Goal: Task Accomplishment & Management: Manage account settings

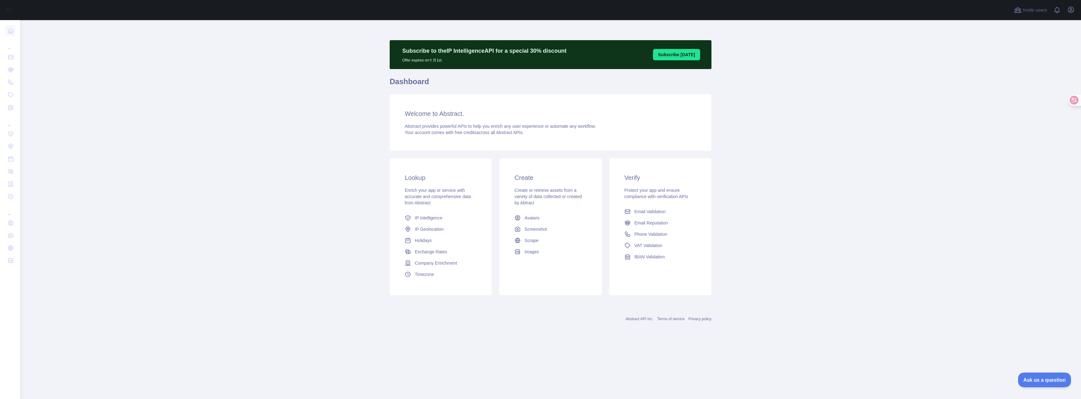
click at [1032, 376] on button "Ask us a question" at bounding box center [1041, 379] width 47 height 13
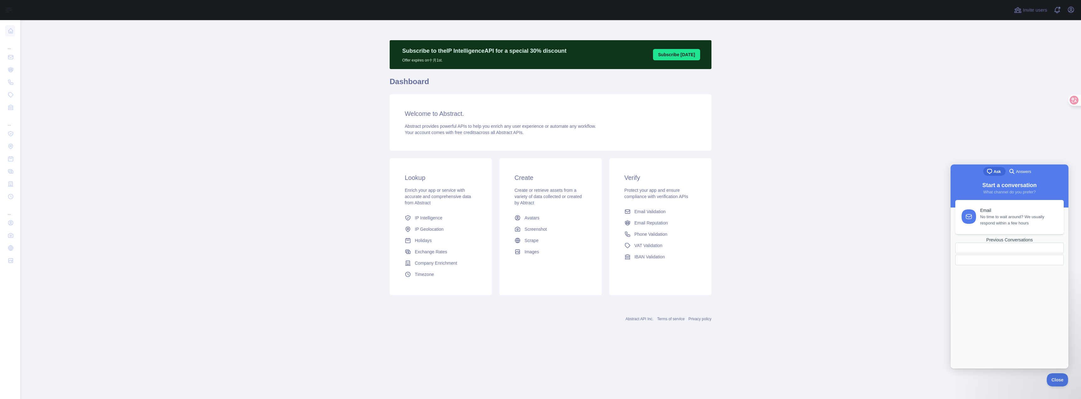
click at [1011, 228] on link "Email No time to wait around? We usually respond within a few hours" at bounding box center [1009, 217] width 108 height 34
click at [978, 175] on span "Go back" at bounding box center [982, 172] width 8 height 8
click at [1010, 266] on link "Previous Conversations" at bounding box center [1009, 252] width 108 height 28
click at [1002, 200] on span "Received . Waiting for an answer" at bounding box center [992, 197] width 54 height 4
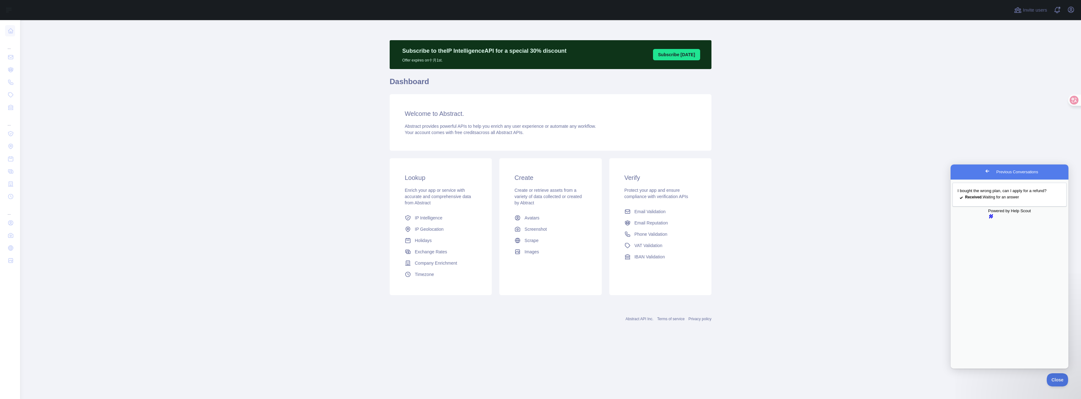
click at [962, 369] on button "Close" at bounding box center [956, 373] width 11 height 8
click at [655, 223] on span "Email Reputation" at bounding box center [652, 223] width 34 height 6
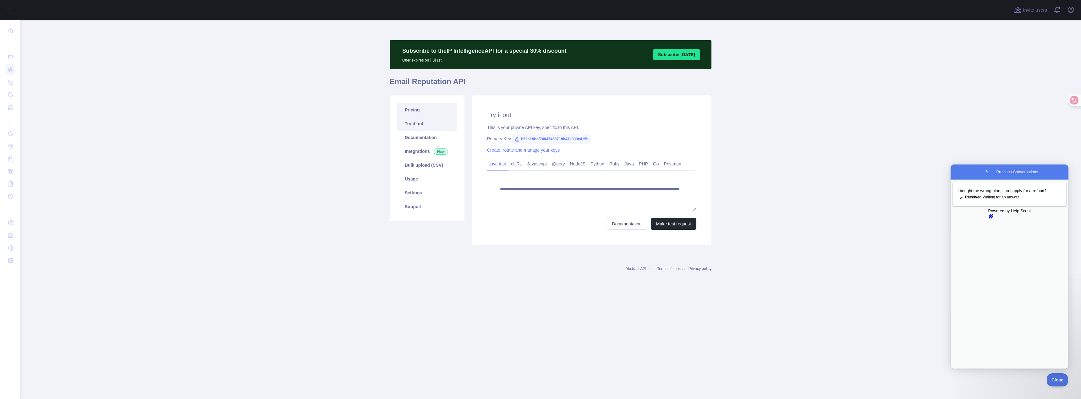
click at [426, 108] on link "Pricing" at bounding box center [427, 110] width 60 height 14
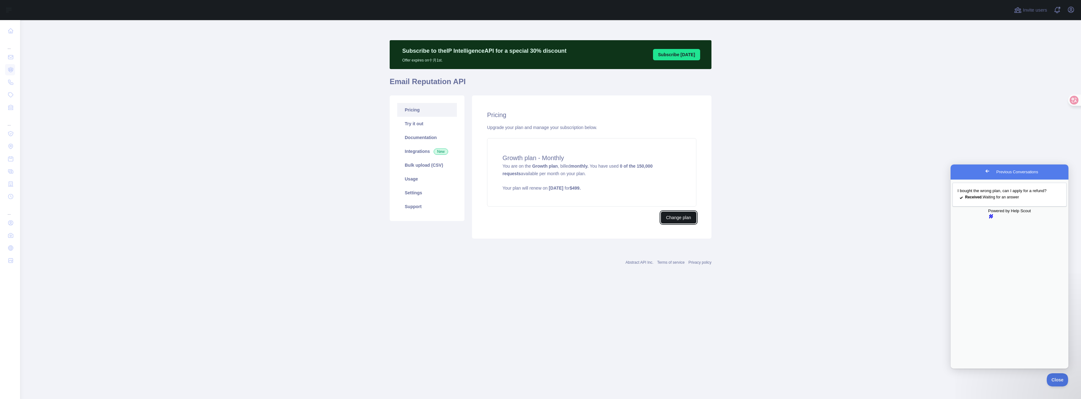
click at [671, 219] on button "Change plan" at bounding box center [679, 218] width 36 height 12
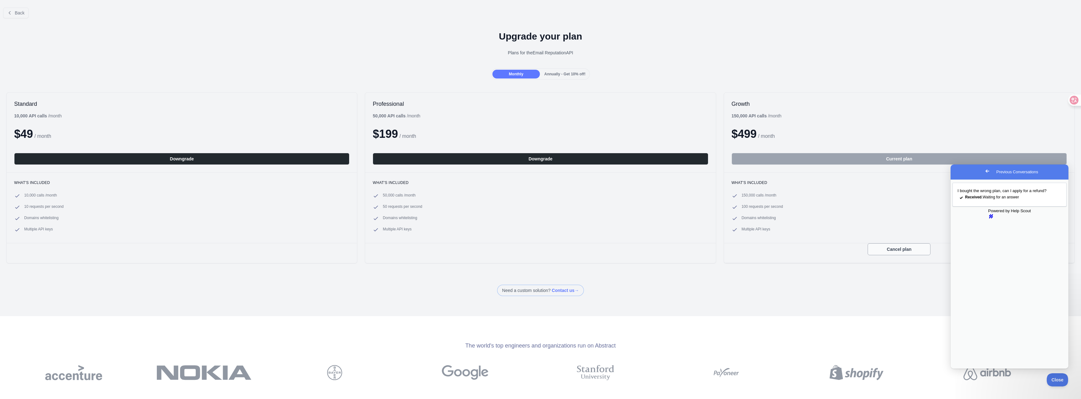
click at [888, 247] on button "Cancel plan" at bounding box center [899, 250] width 63 height 12
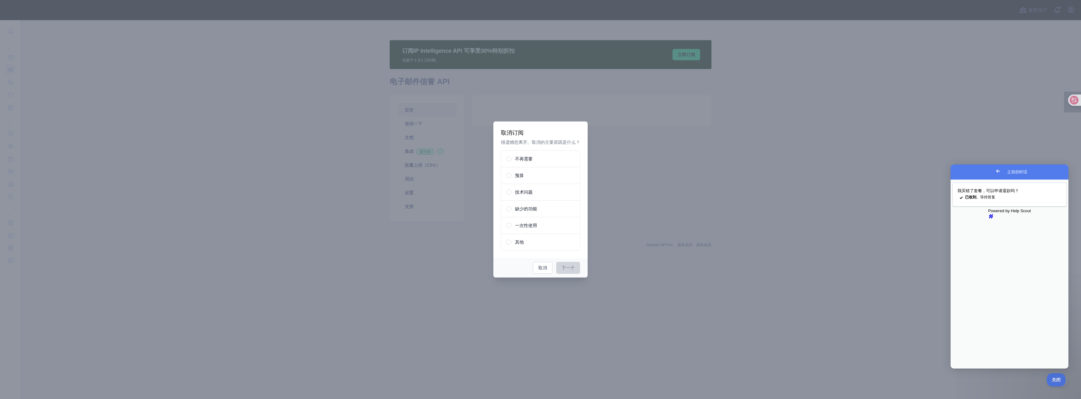
click at [547, 179] on div "预算" at bounding box center [540, 175] width 79 height 17
click at [559, 245] on div "其他" at bounding box center [540, 242] width 79 height 17
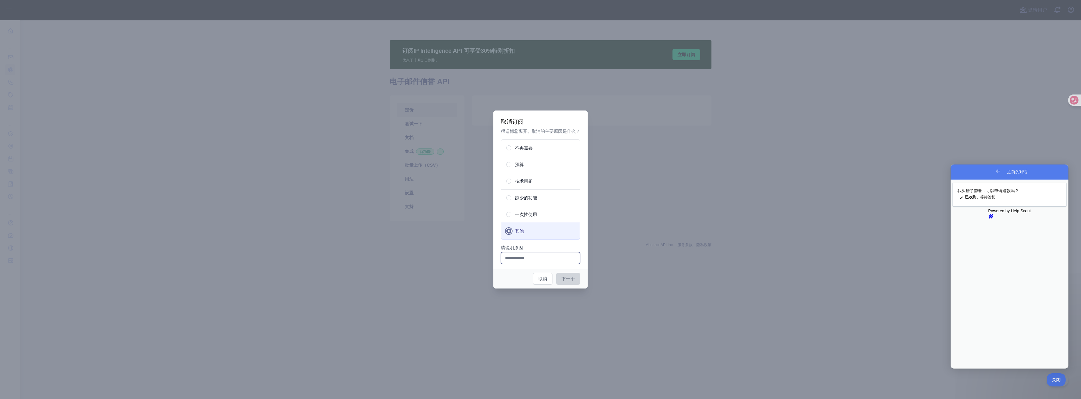
click at [562, 262] on input "请说明原因" at bounding box center [540, 258] width 79 height 12
click at [538, 260] on input "请说明原因" at bounding box center [540, 258] width 79 height 12
paste input "**********"
type input "**********"
click at [556, 274] on div "下一个 取消" at bounding box center [540, 278] width 94 height 19
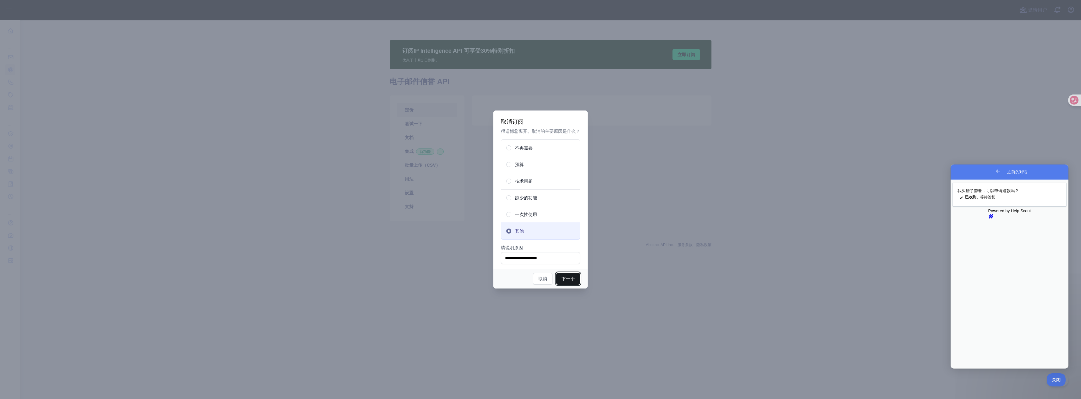
click at [561, 278] on button "下一个" at bounding box center [568, 279] width 24 height 12
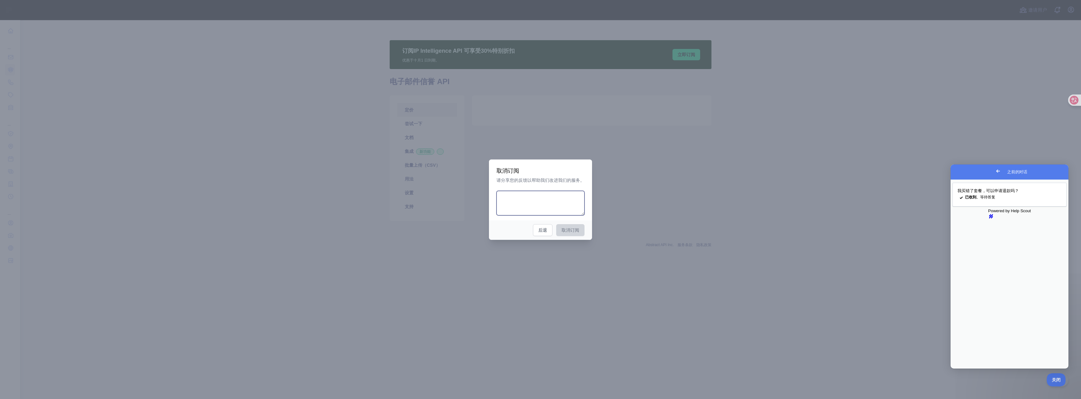
click at [553, 204] on textarea at bounding box center [541, 203] width 88 height 25
click at [531, 212] on textarea at bounding box center [541, 203] width 88 height 25
paste textarea "**********"
type textarea "**********"
click at [564, 231] on font "取消订阅" at bounding box center [571, 230] width 18 height 5
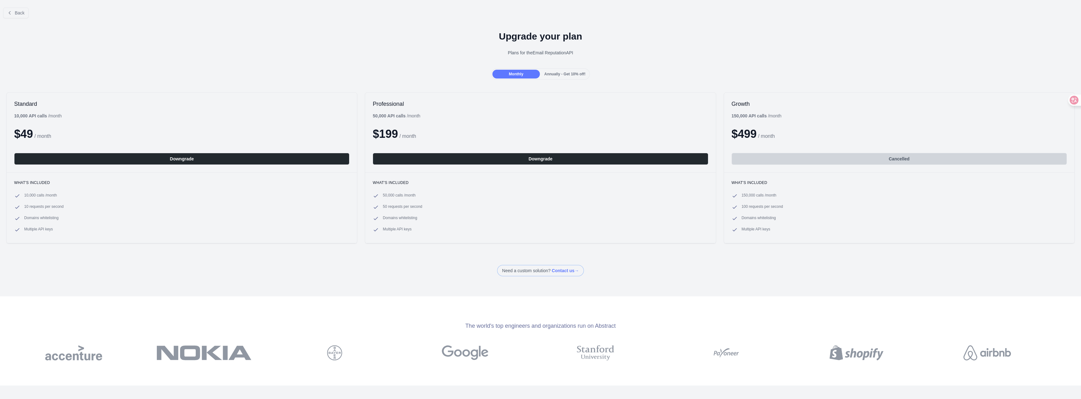
click at [569, 274] on span at bounding box center [540, 270] width 87 height 11
drag, startPoint x: 614, startPoint y: 268, endPoint x: 590, endPoint y: 274, distance: 24.4
click at [596, 274] on div "Need a custom solution? Contact us →" at bounding box center [540, 270] width 1081 height 11
click at [564, 269] on span at bounding box center [540, 270] width 87 height 11
click at [25, 19] on div "Back" at bounding box center [540, 13] width 1081 height 21
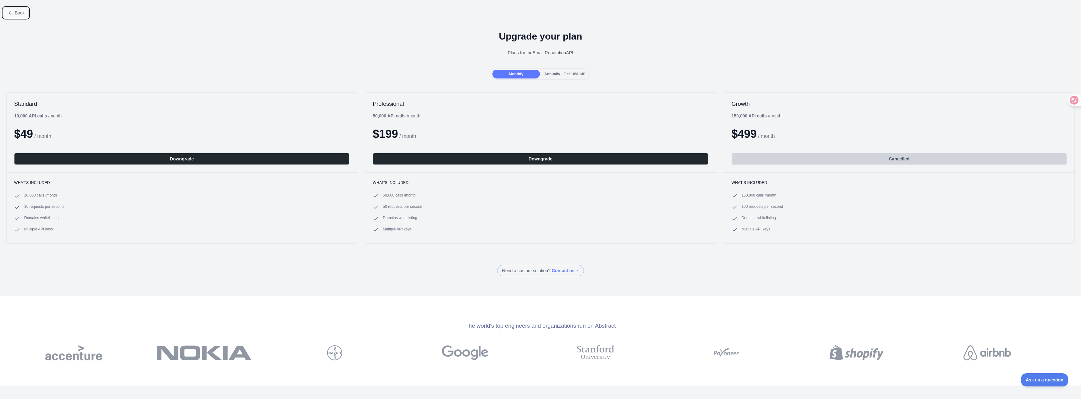
click at [21, 15] on span "Back" at bounding box center [20, 12] width 10 height 5
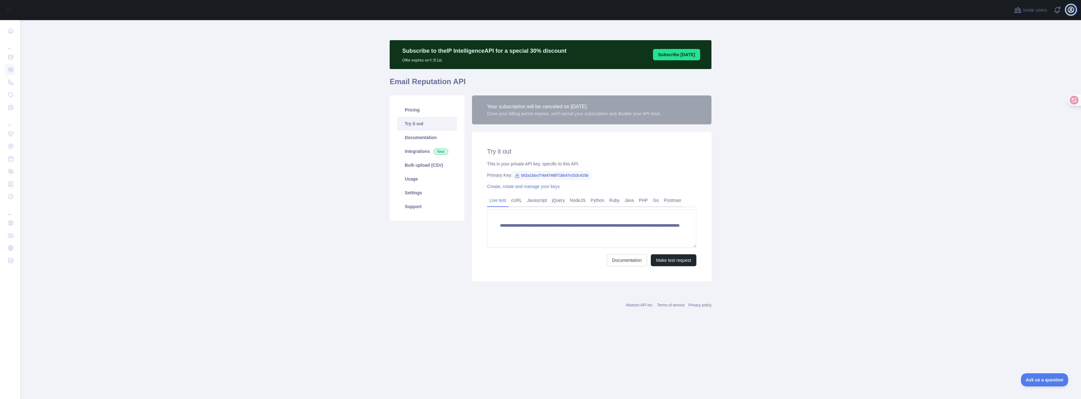
click at [1069, 8] on icon "button" at bounding box center [1071, 10] width 6 height 6
click at [1037, 67] on button "Billing" at bounding box center [1041, 68] width 70 height 11
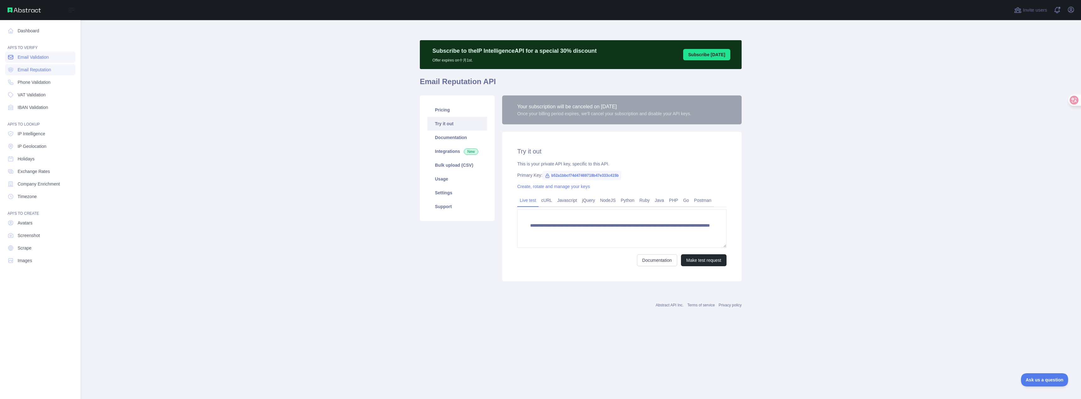
click at [33, 61] on link "Email Validation" at bounding box center [40, 57] width 70 height 11
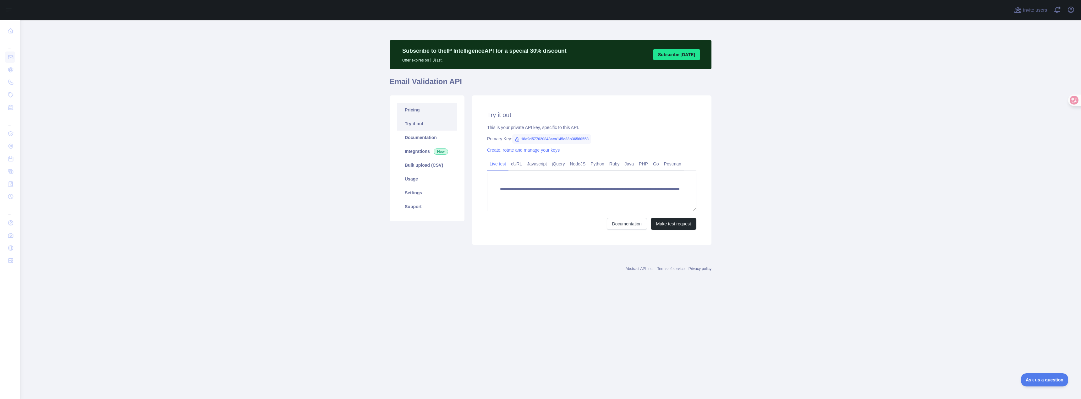
click at [448, 116] on link "Pricing" at bounding box center [427, 110] width 60 height 14
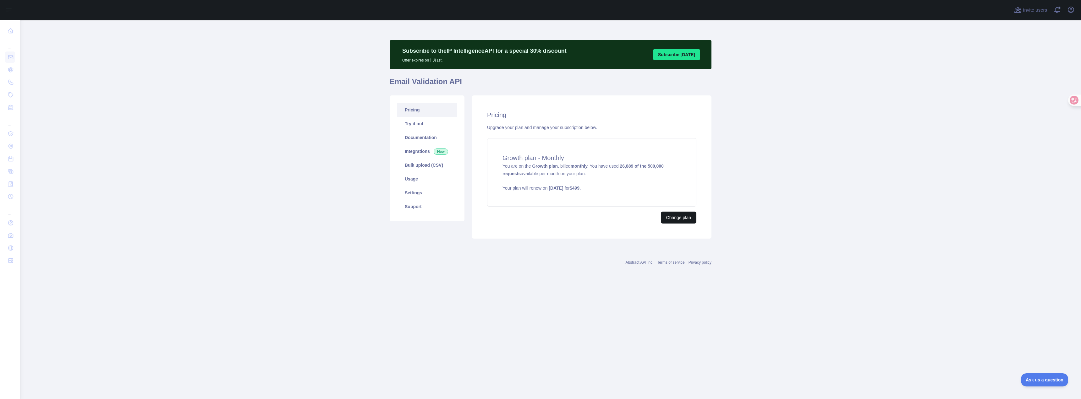
click at [683, 225] on div "Pricing Upgrade your plan and manage your subscription below. Growth plan - Mon…" at bounding box center [591, 167] width 239 height 143
click at [685, 218] on button "Change plan" at bounding box center [679, 218] width 36 height 12
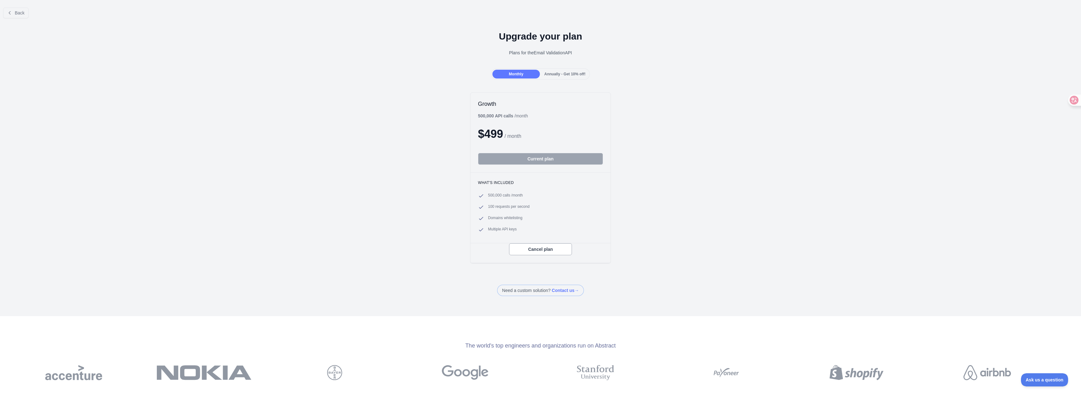
click at [566, 288] on span at bounding box center [540, 290] width 87 height 11
drag, startPoint x: 561, startPoint y: 287, endPoint x: 625, endPoint y: 258, distance: 70.0
click at [625, 258] on div "Growth 500,000 API calls / month $ 499 / month Current plan What's included 500…" at bounding box center [540, 178] width 1081 height 184
click at [564, 289] on span at bounding box center [540, 290] width 87 height 11
click at [575, 71] on div "Annually - Get 10% off!" at bounding box center [564, 74] width 47 height 9
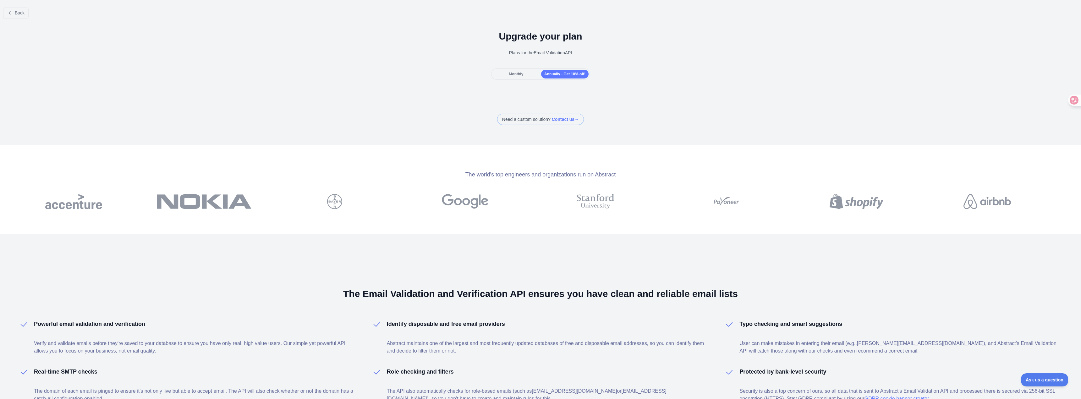
click at [515, 76] on span "Monthly" at bounding box center [516, 74] width 14 height 4
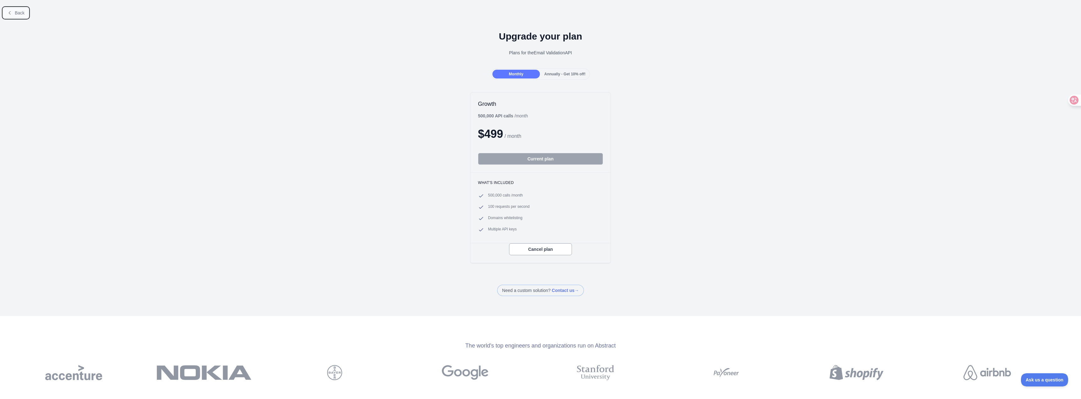
click at [12, 12] on button "Back" at bounding box center [15, 13] width 25 height 11
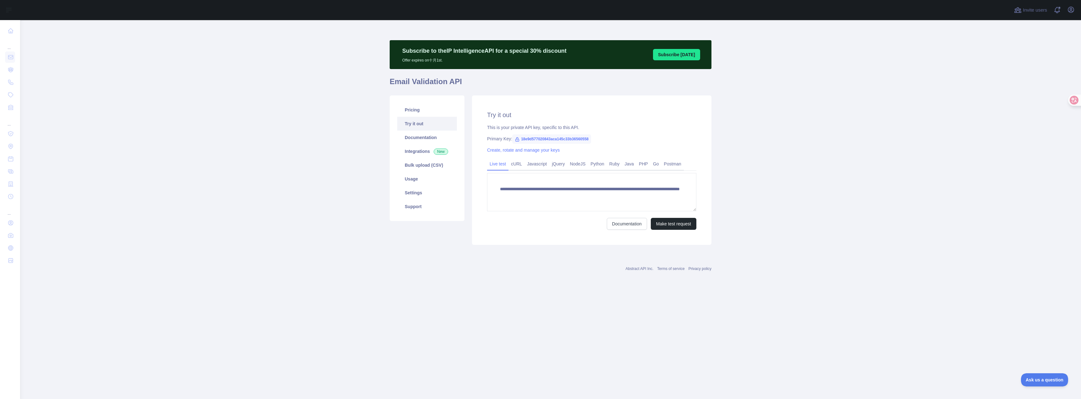
click at [768, 248] on main "**********" at bounding box center [550, 209] width 1061 height 379
click at [662, 269] on font "Abstract API Inc." at bounding box center [660, 269] width 28 height 4
click at [1072, 7] on icon "button" at bounding box center [1071, 10] width 6 height 6
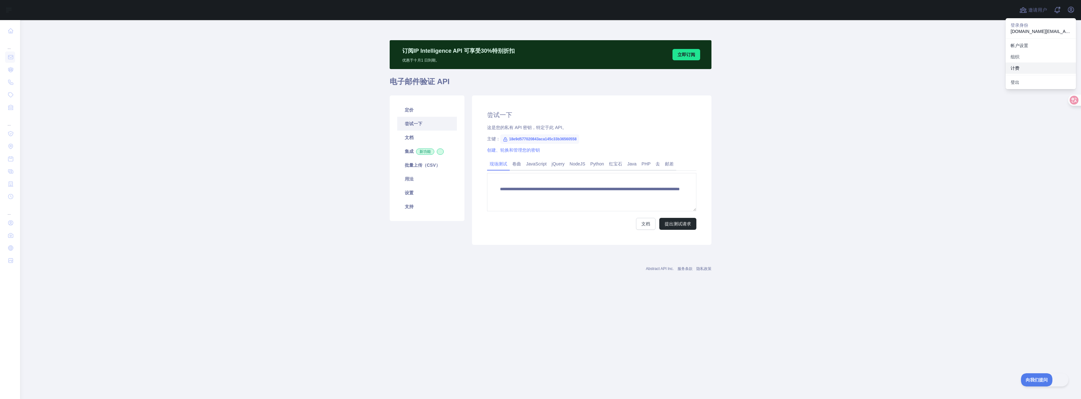
click at [1030, 67] on button "计费" at bounding box center [1041, 68] width 70 height 11
